Goal: Information Seeking & Learning: Check status

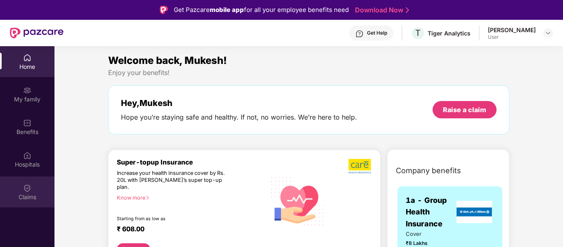
click at [20, 194] on div "Claims" at bounding box center [27, 197] width 55 height 8
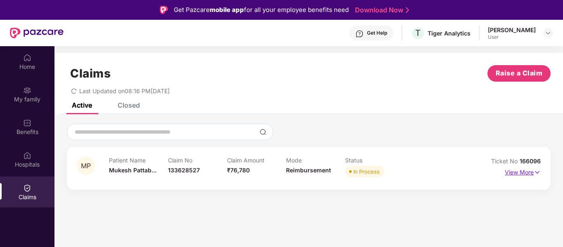
click at [538, 169] on img at bounding box center [537, 172] width 7 height 9
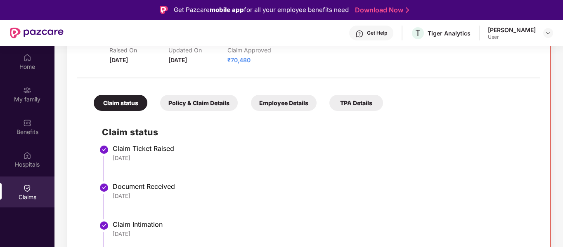
scroll to position [142, 0]
click at [285, 107] on div "Employee Details" at bounding box center [284, 103] width 66 height 16
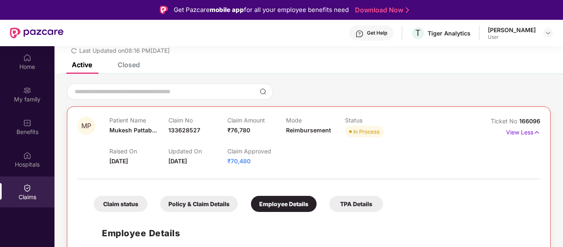
scroll to position [46, 0]
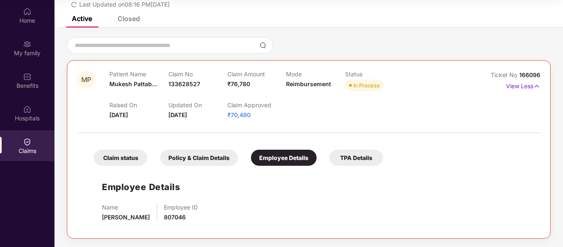
click at [359, 158] on div "TPA Details" at bounding box center [357, 158] width 54 height 16
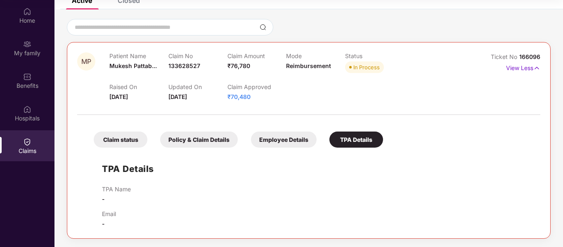
click at [274, 145] on div "Employee Details" at bounding box center [284, 140] width 66 height 16
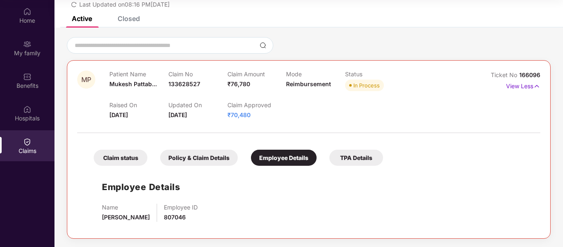
click at [247, 114] on span "₹70,480" at bounding box center [239, 114] width 23 height 7
drag, startPoint x: 271, startPoint y: 120, endPoint x: 221, endPoint y: 120, distance: 50.4
click at [221, 120] on div "MP Patient Name [PERSON_NAME]... Claim No 133628527 Claim Amount ₹76,780 Mode R…" at bounding box center [308, 150] width 463 height 158
click at [272, 118] on div "Claim Approved ₹70,480" at bounding box center [257, 111] width 59 height 18
drag, startPoint x: 252, startPoint y: 118, endPoint x: 214, endPoint y: 121, distance: 38.1
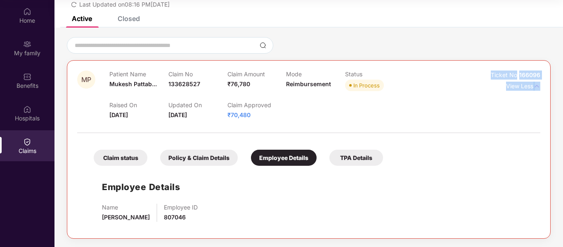
click at [214, 121] on div "MP Patient Name [PERSON_NAME]... Claim No 133628527 Claim Amount ₹76,780 Mode R…" at bounding box center [308, 150] width 463 height 158
click at [309, 105] on div "Raised On [DATE] Updated On [DATE] Claim Approved ₹70,480" at bounding box center [286, 106] width 354 height 26
click at [202, 155] on div "Policy & Claim Details" at bounding box center [199, 158] width 78 height 16
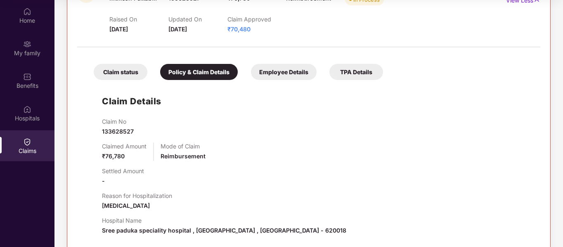
scroll to position [123, 0]
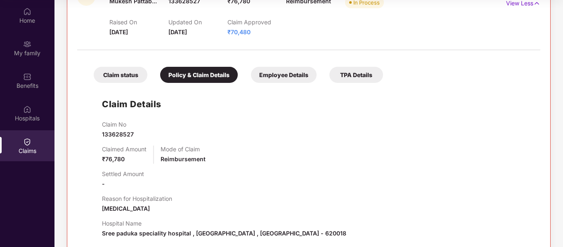
click at [116, 79] on div "Claim status" at bounding box center [121, 75] width 54 height 16
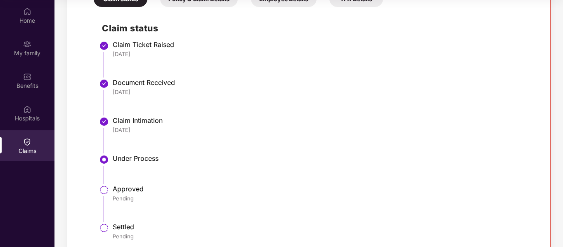
scroll to position [216, 0]
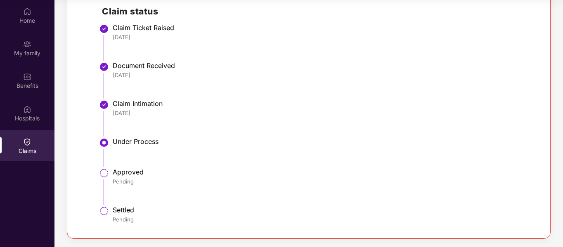
click at [155, 138] on div "Under Process" at bounding box center [323, 142] width 420 height 8
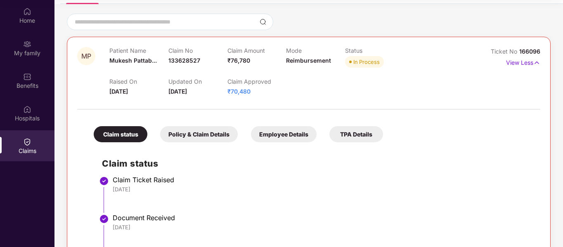
scroll to position [0, 0]
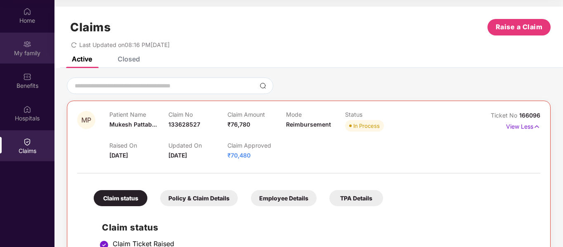
click at [32, 39] on div "My family" at bounding box center [27, 48] width 55 height 31
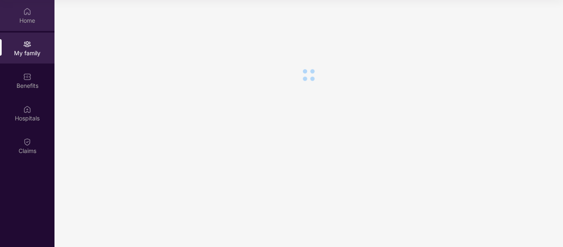
click at [24, 9] on img at bounding box center [27, 11] width 8 height 8
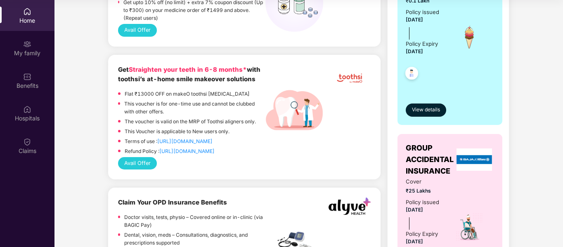
scroll to position [524, 0]
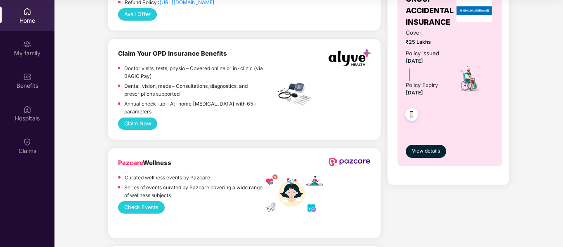
click at [129, 118] on button "Claim Now" at bounding box center [137, 124] width 39 height 12
click at [41, 72] on div "Benefits" at bounding box center [27, 80] width 55 height 31
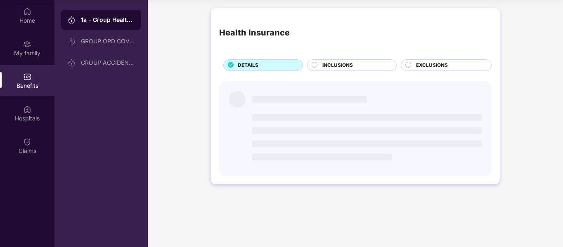
scroll to position [0, 0]
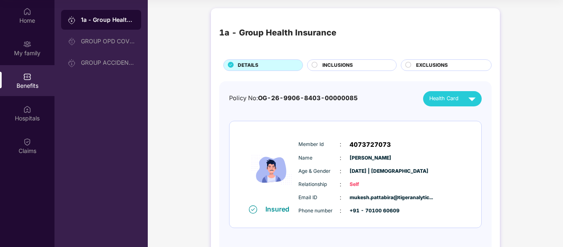
click at [338, 65] on span "INCLUSIONS" at bounding box center [337, 66] width 31 height 8
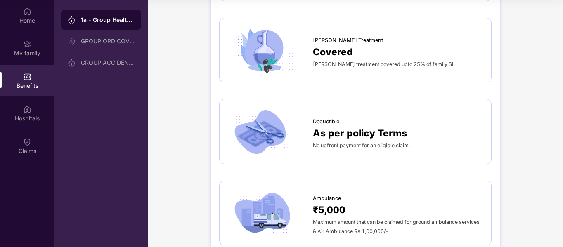
scroll to position [696, 0]
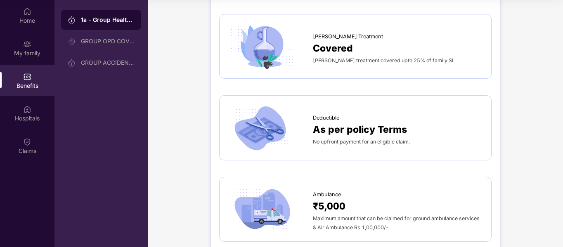
click at [420, 122] on div "As per policy Terms" at bounding box center [398, 129] width 170 height 15
click at [353, 122] on span "As per policy Terms" at bounding box center [360, 129] width 94 height 15
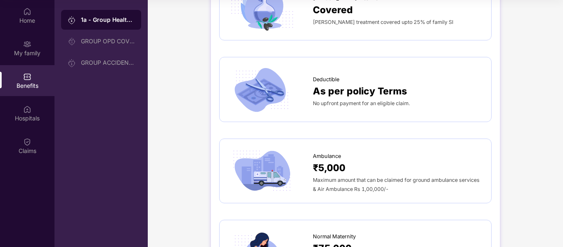
scroll to position [736, 0]
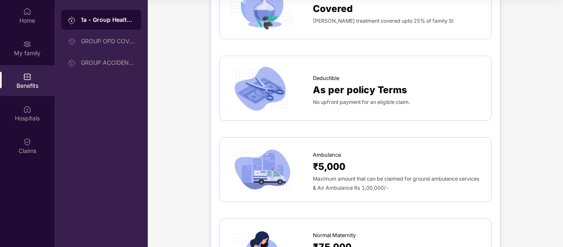
click at [257, 75] on img at bounding box center [262, 87] width 69 height 47
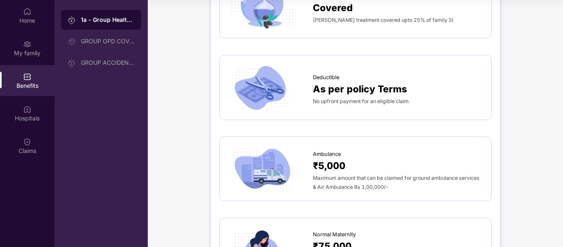
scroll to position [736, 0]
click at [258, 69] on img at bounding box center [262, 87] width 69 height 47
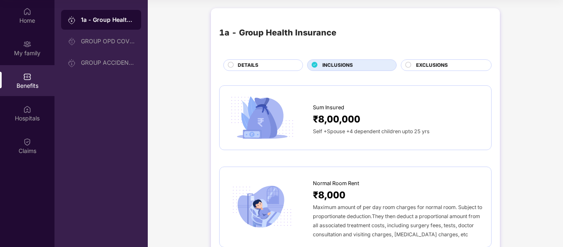
scroll to position [0, 0]
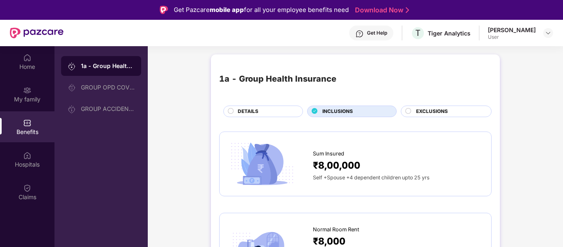
click at [421, 111] on span "EXCLUSIONS" at bounding box center [432, 112] width 32 height 8
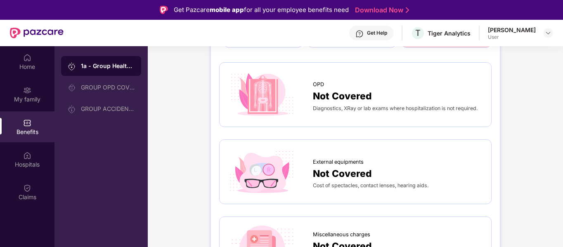
scroll to position [122, 0]
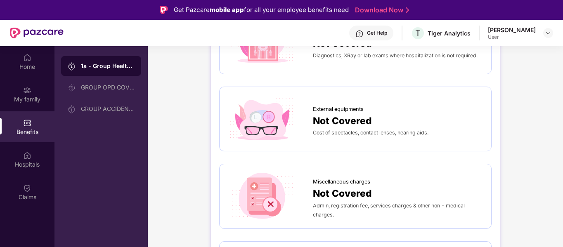
click at [363, 205] on span "Admin, registration fee, services charges & other non - medical charges." at bounding box center [389, 210] width 152 height 15
click at [258, 194] on img at bounding box center [262, 196] width 69 height 47
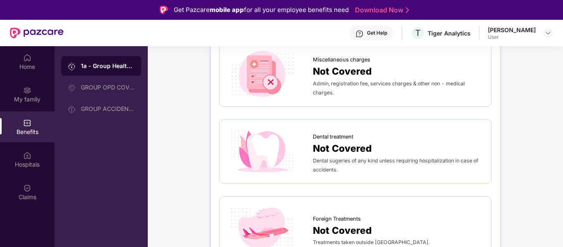
scroll to position [244, 0]
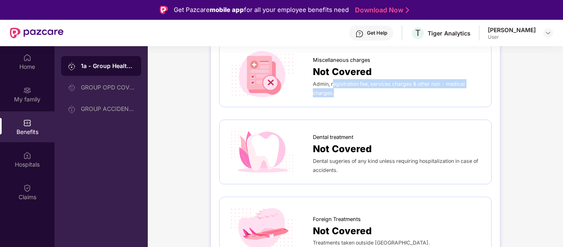
drag, startPoint x: 334, startPoint y: 84, endPoint x: 403, endPoint y: 95, distance: 69.5
click at [403, 95] on div "Admin, registration fee, services charges & other non - medical charges." at bounding box center [398, 88] width 170 height 18
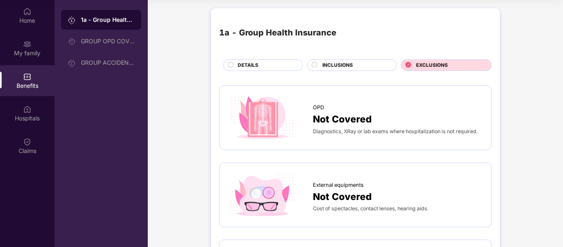
scroll to position [0, 0]
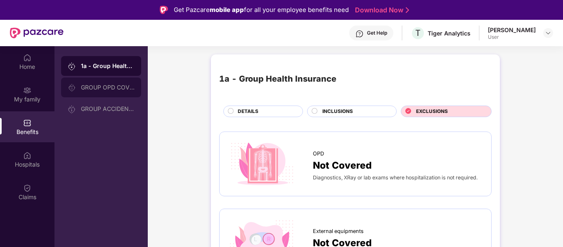
click at [99, 90] on div "GROUP OPD COVER" at bounding box center [108, 87] width 54 height 7
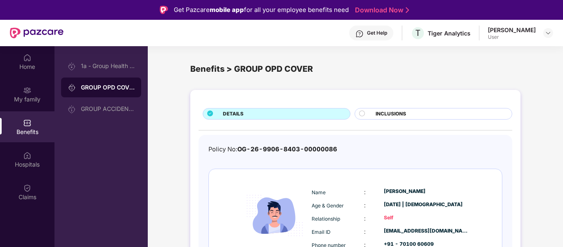
click at [410, 112] on div "INCLUSIONS" at bounding box center [440, 114] width 136 height 9
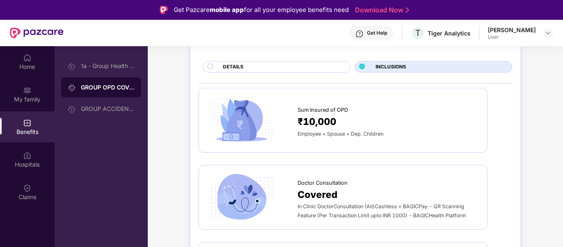
scroll to position [47, 0]
click at [336, 119] on span "₹10,000" at bounding box center [317, 121] width 39 height 15
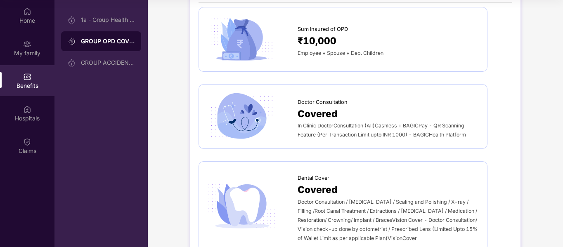
scroll to position [0, 0]
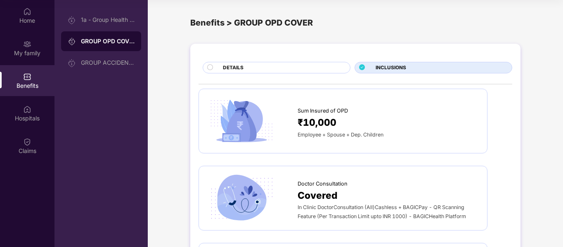
click at [259, 64] on div "DETAILS" at bounding box center [282, 68] width 127 height 9
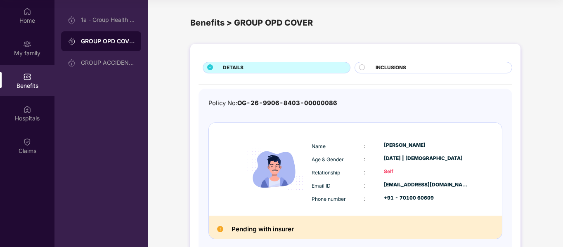
scroll to position [43, 0]
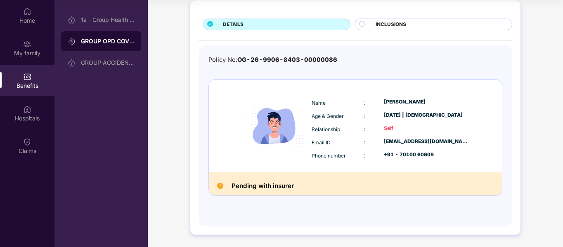
click at [251, 190] on h2 "Pending with insurer" at bounding box center [263, 186] width 62 height 11
click at [122, 62] on div "GROUP ACCIDENTAL INSURANCE" at bounding box center [108, 62] width 54 height 7
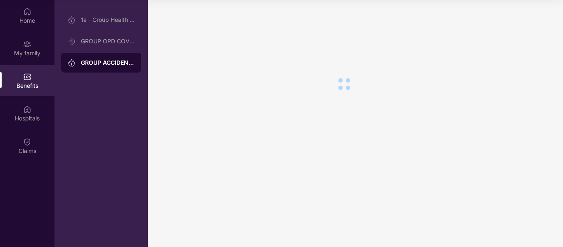
scroll to position [0, 0]
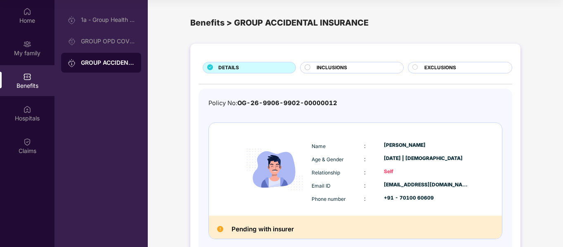
click at [342, 60] on div "DETAILS INCLUSIONS EXCLUSIONS Policy No: OG-26-9906-9902-00000012 Name : [PERSO…" at bounding box center [355, 161] width 330 height 235
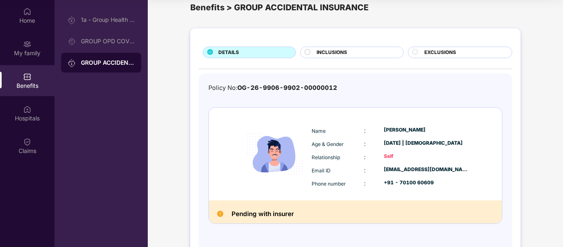
scroll to position [15, 0]
click at [332, 59] on div "DETAILS INCLUSIONS EXCLUSIONS Policy No: OG-26-9906-9902-00000012 Name : [PERSO…" at bounding box center [355, 146] width 330 height 235
click at [332, 57] on div "INCLUSIONS" at bounding box center [356, 53] width 86 height 9
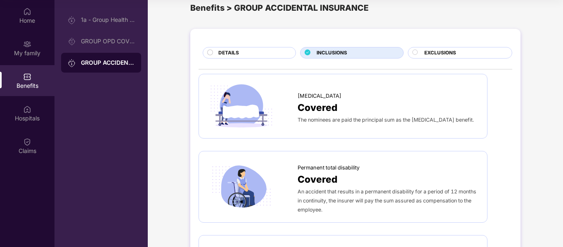
click at [456, 53] on div "EXCLUSIONS" at bounding box center [464, 53] width 88 height 9
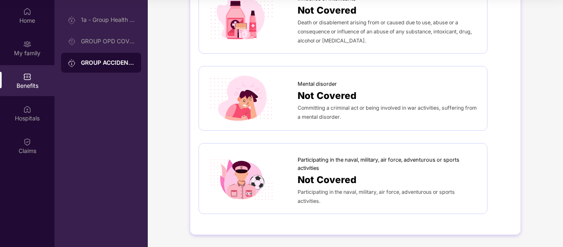
scroll to position [0, 0]
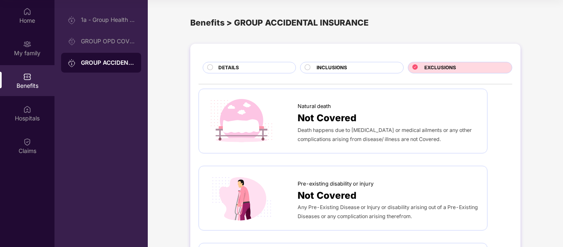
click at [339, 65] on span "INCLUSIONS" at bounding box center [332, 68] width 31 height 8
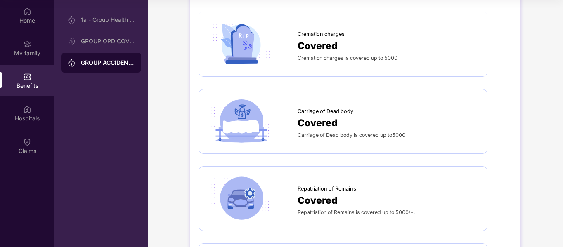
scroll to position [478, 0]
click at [98, 24] on div "1a - Group Health Insurance" at bounding box center [101, 20] width 80 height 20
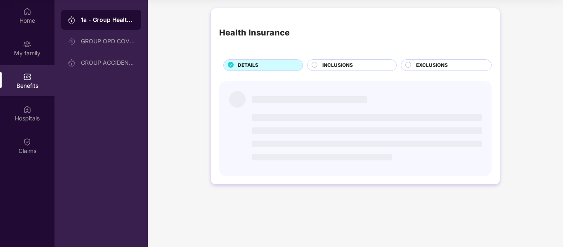
scroll to position [0, 0]
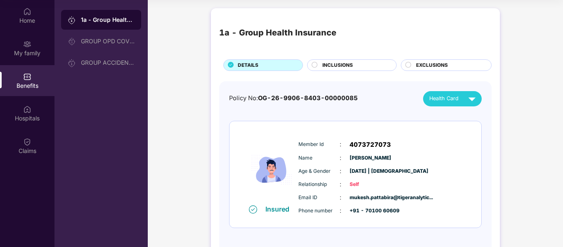
click at [420, 92] on div "Policy No: OG-26-9906-8403-00000085 Health Card" at bounding box center [355, 98] width 253 height 15
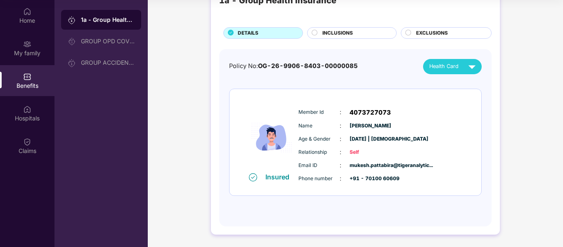
scroll to position [32, 0]
click at [37, 107] on div "Hospitals" at bounding box center [27, 113] width 55 height 31
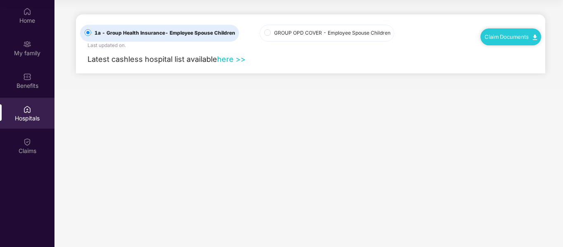
click at [203, 35] on span "- Employee Spouse Children" at bounding box center [200, 33] width 70 height 6
click at [224, 62] on link "here >>" at bounding box center [231, 59] width 28 height 9
